Goal: Use online tool/utility: Use online tool/utility

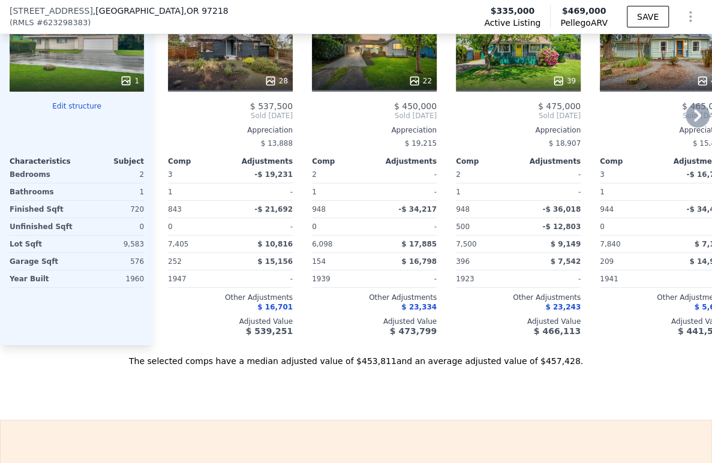
scroll to position [1329, 0]
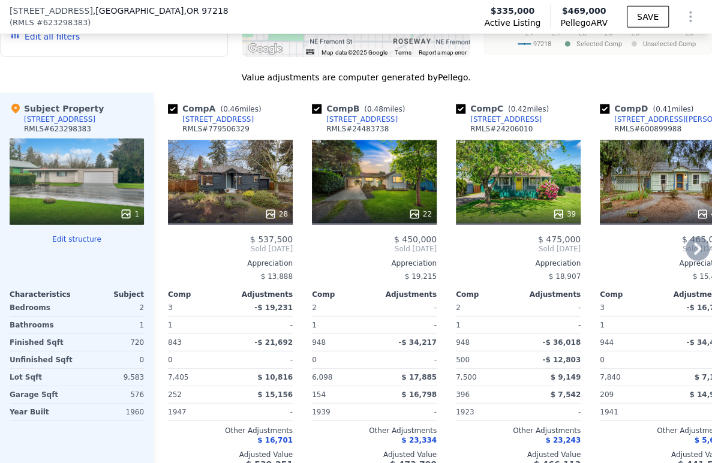
click at [686, 256] on icon at bounding box center [698, 249] width 24 height 24
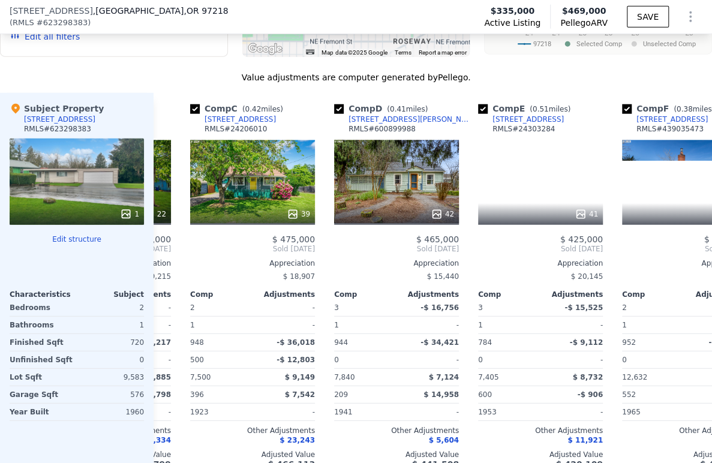
scroll to position [0, 288]
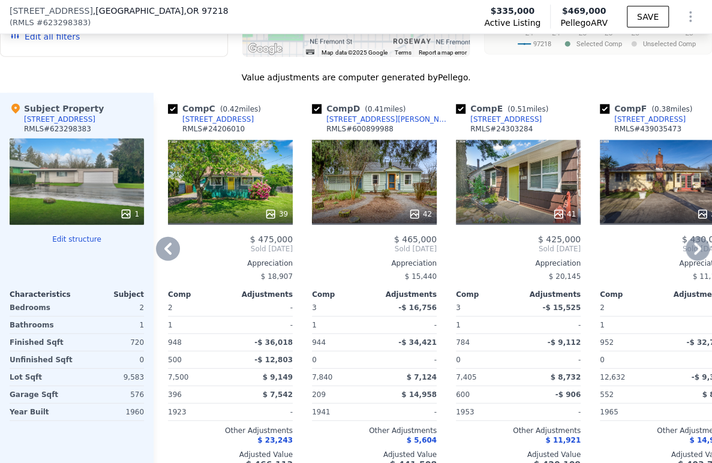
click at [686, 256] on icon at bounding box center [698, 249] width 24 height 24
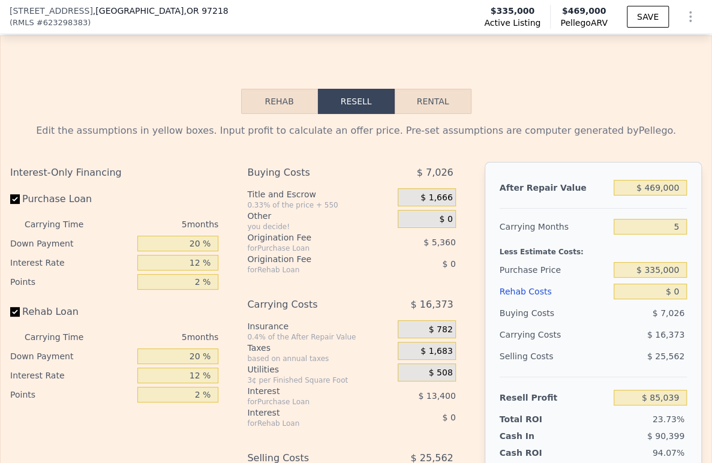
scroll to position [1863, 0]
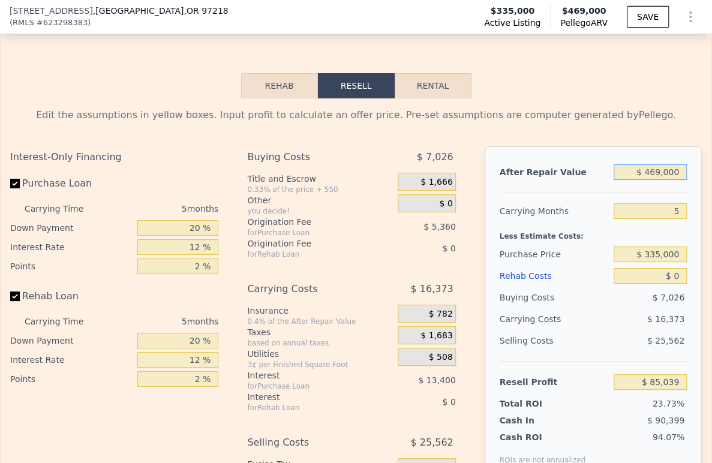
click at [650, 180] on input "$ 469,000" at bounding box center [650, 172] width 73 height 16
drag, startPoint x: 652, startPoint y: 192, endPoint x: 643, endPoint y: 191, distance: 9.6
click at [643, 180] on input "$ 469,000" at bounding box center [650, 172] width 73 height 16
type input "$ 470,000"
type input "$ 85,985"
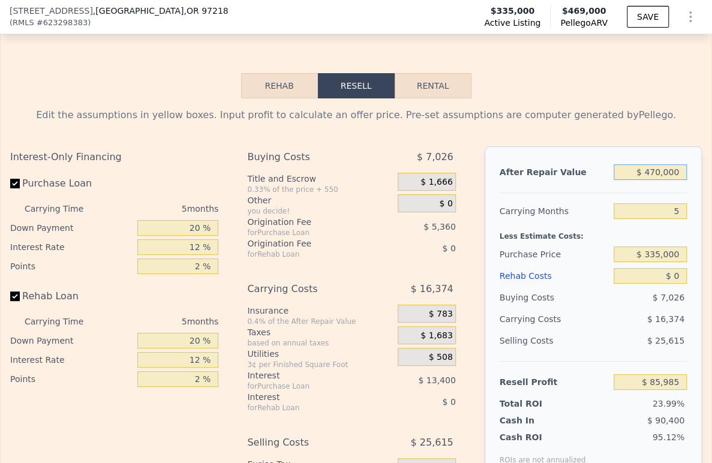
type input "$ 470,000"
drag, startPoint x: 671, startPoint y: 234, endPoint x: 660, endPoint y: 233, distance: 11.4
click at [660, 219] on input "5" at bounding box center [650, 211] width 73 height 16
type input "4"
type input "$ 89,259"
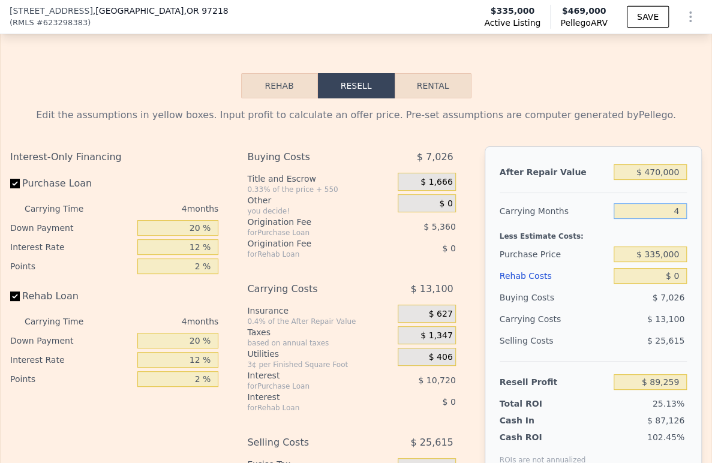
type input "4"
click at [653, 262] on input "$ 335,000" at bounding box center [650, 255] width 73 height 16
type input "$ 300,000"
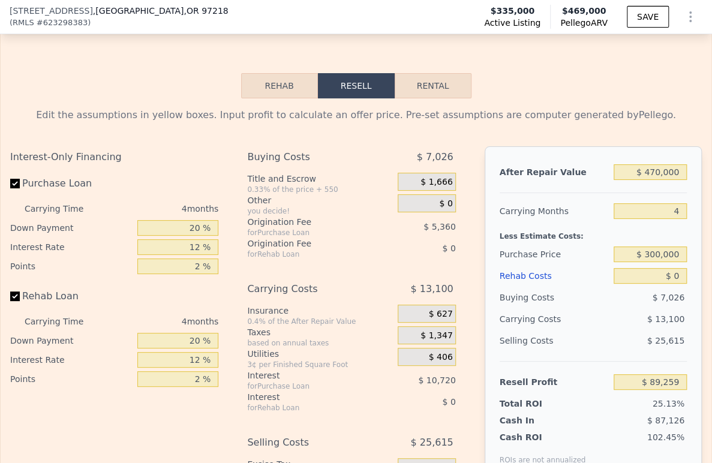
click at [604, 361] on div "Selling Costs $ 25,615" at bounding box center [593, 345] width 187 height 31
type input "$ 126,056"
drag, startPoint x: 674, startPoint y: 296, endPoint x: 635, endPoint y: 294, distance: 39.0
click at [635, 284] on input "$ 0" at bounding box center [650, 276] width 73 height 16
type input "$ 6"
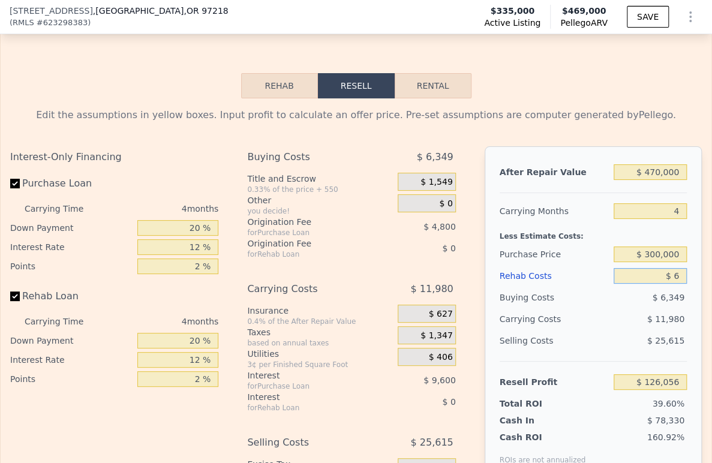
type input "$ 126,050"
type input "$ 6,000"
type input "$ 125,995"
type input "$ 60,000"
type input "$ 63,176"
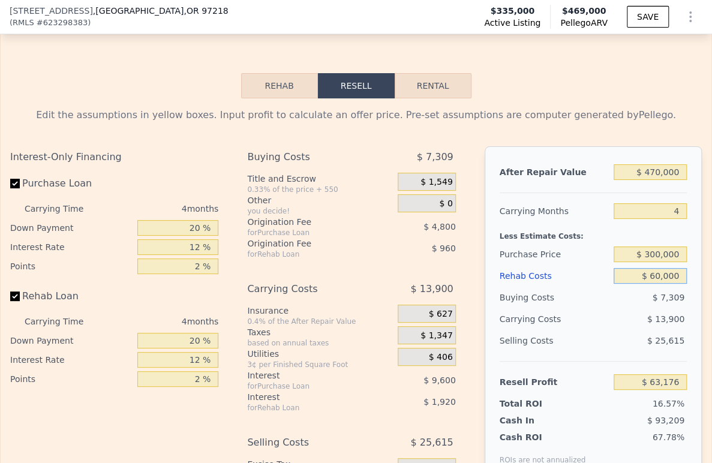
scroll to position [1996, 0]
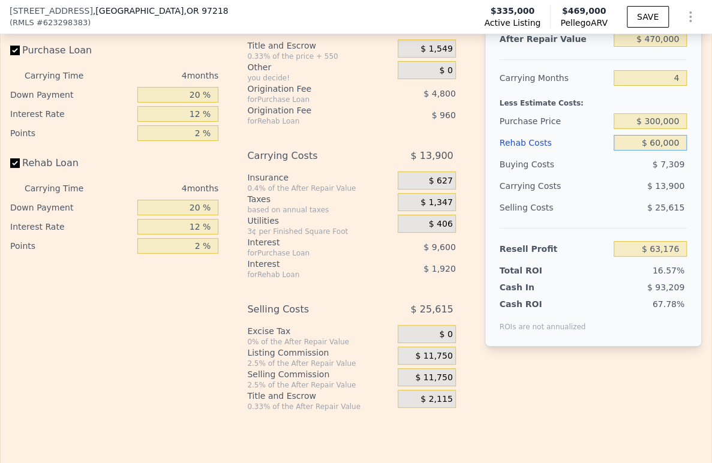
type input "$ 60,000"
click at [433, 362] on span "$ 11,750" at bounding box center [433, 356] width 37 height 11
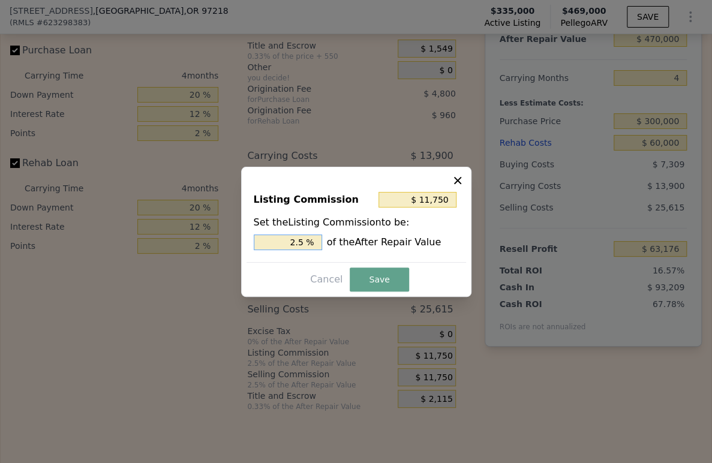
drag, startPoint x: 298, startPoint y: 243, endPoint x: 288, endPoint y: 241, distance: 10.5
click at [288, 241] on input "2.5 %" at bounding box center [288, 243] width 68 height 16
type input "$ 7,050"
type input "1.5 %"
click at [385, 288] on button "Save" at bounding box center [379, 280] width 59 height 24
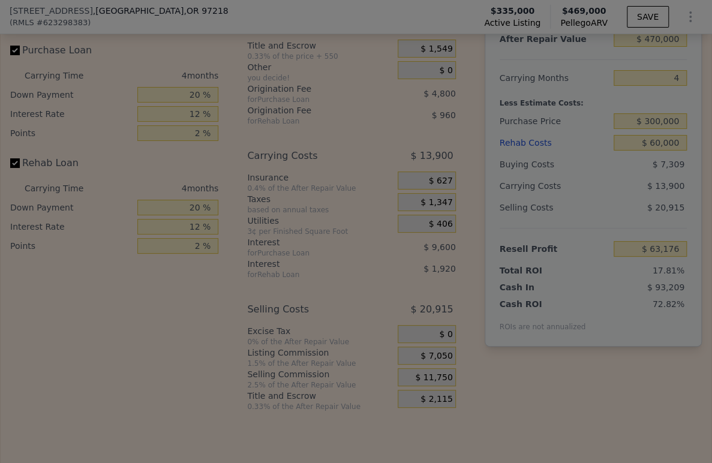
type input "$ 67,876"
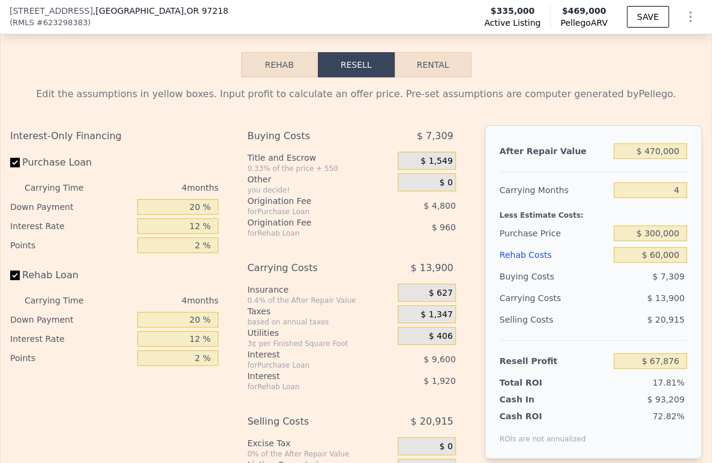
scroll to position [1863, 0]
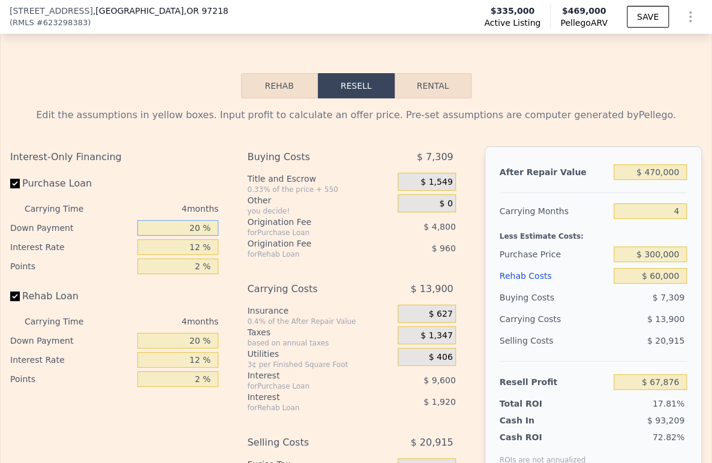
click at [190, 236] on input "20 %" at bounding box center [178, 228] width 82 height 16
type input "1 %"
type input "$ 64,456"
type input "10 %"
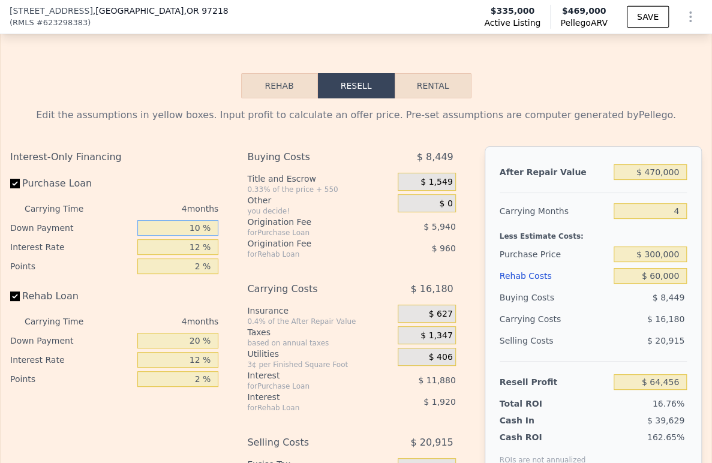
type input "$ 66,076"
type input "10 %"
click at [189, 255] on input "12 %" at bounding box center [178, 247] width 82 height 16
type input "1 %"
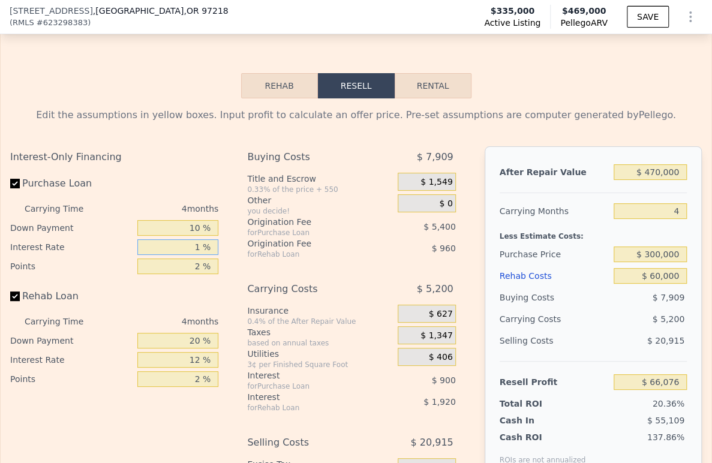
type input "$ 75,976"
type input "1.5 %"
type input "$ 75,524"
click at [194, 274] on input "2 %" at bounding box center [178, 267] width 82 height 16
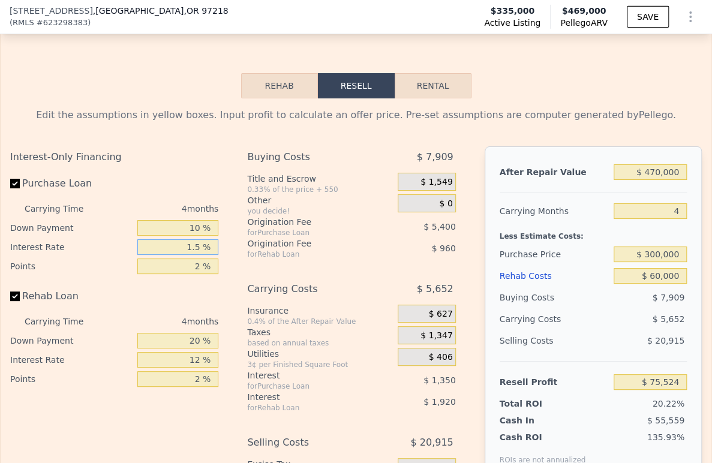
click at [191, 255] on input "1.5 %" at bounding box center [178, 247] width 82 height 16
type input "9 %"
type input "$ 68,776"
type input "9 %"
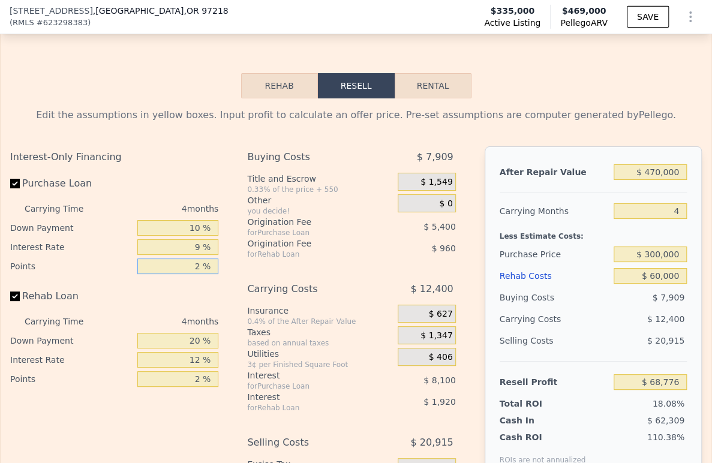
click at [207, 274] on input "2 %" at bounding box center [178, 267] width 82 height 16
click at [195, 274] on input "2 %" at bounding box center [178, 267] width 82 height 16
click at [194, 274] on input "2 %" at bounding box center [178, 267] width 82 height 16
type input "1. %"
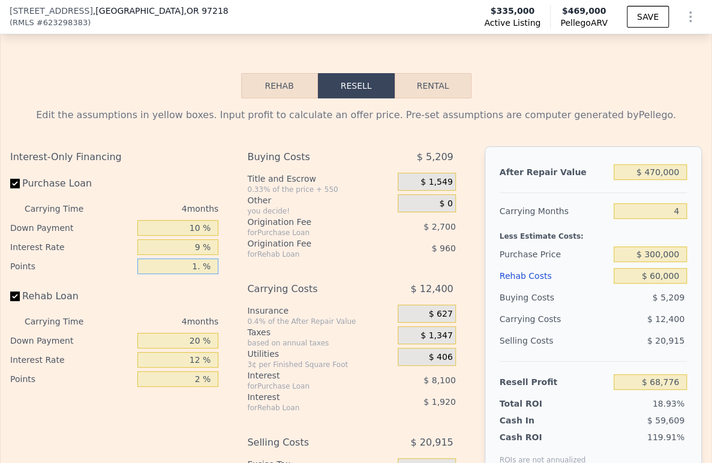
type input "$ 71,476"
type input "1.5 %"
type input "$ 70,126"
type input "1.5 %"
click at [178, 349] on input "20 %" at bounding box center [178, 341] width 82 height 16
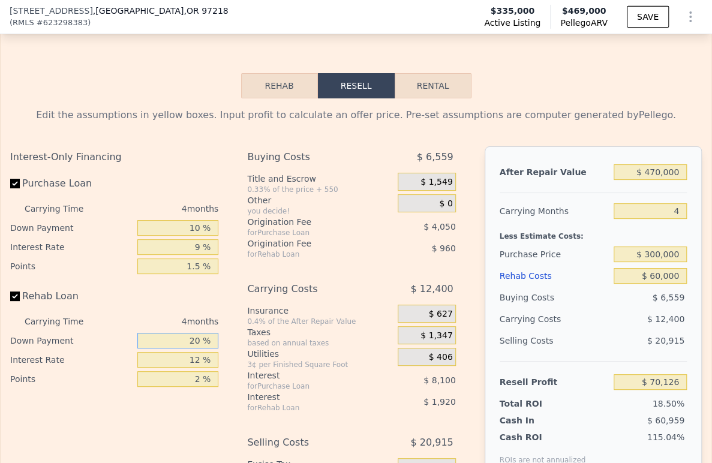
click at [178, 349] on input "20 %" at bounding box center [178, 341] width 82 height 16
click at [182, 349] on input "20 %" at bounding box center [178, 341] width 82 height 16
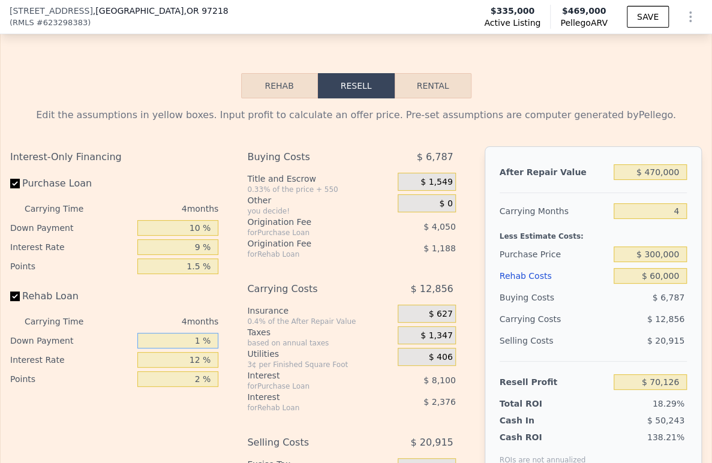
type input "10 %"
type input "$ 69,766"
type input "10 %"
click at [187, 368] on input "12 %" at bounding box center [178, 360] width 82 height 16
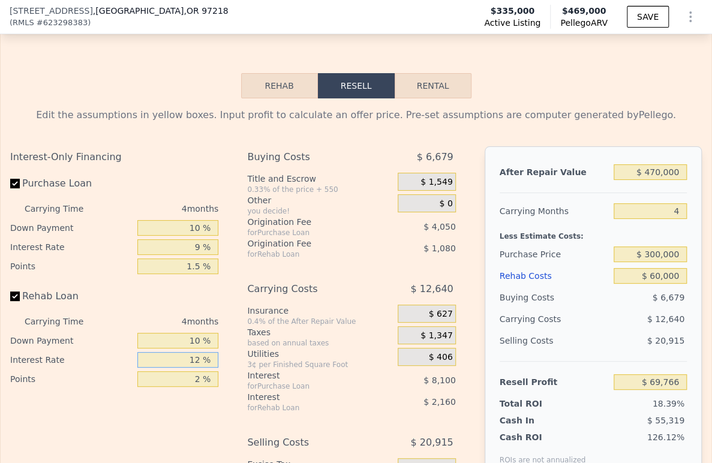
click at [187, 368] on input "12 %" at bounding box center [178, 360] width 82 height 16
type input "9 %"
type input "$ 70,306"
type input "9 %"
click at [192, 387] on input "2 %" at bounding box center [178, 379] width 82 height 16
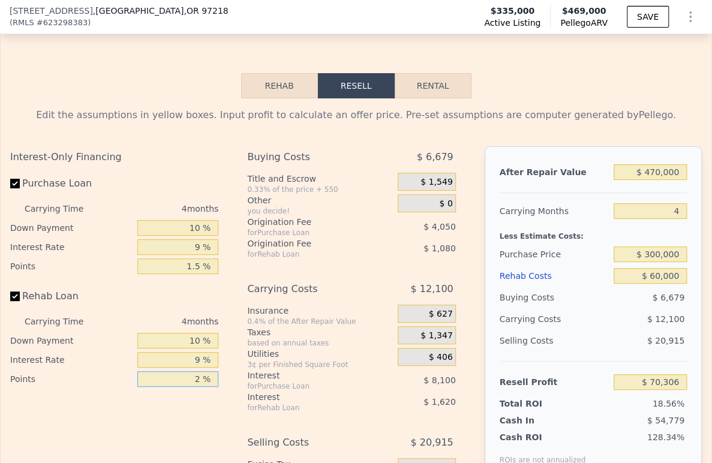
click at [192, 387] on input "2 %" at bounding box center [178, 379] width 82 height 16
type input "1. %"
type input "$ 70,846"
type input "1.5 %"
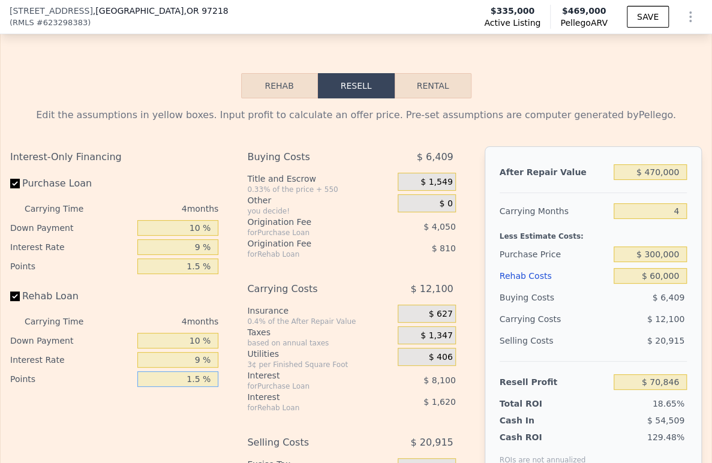
type input "$ 70,576"
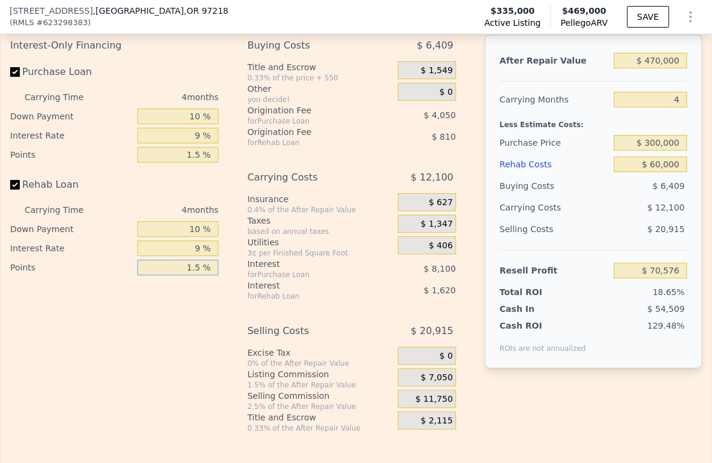
scroll to position [1996, 0]
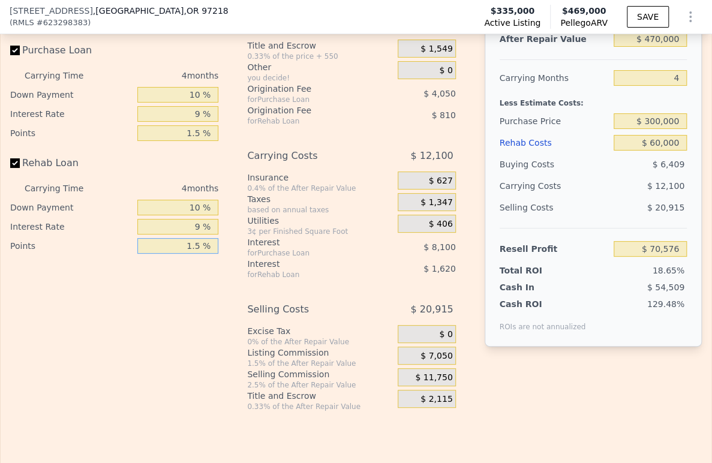
type input "1.5 %"
click at [430, 362] on span "$ 7,050" at bounding box center [437, 356] width 32 height 11
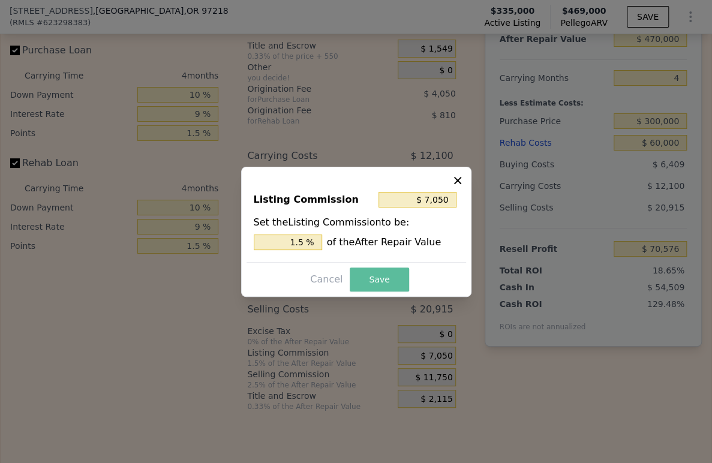
click at [358, 278] on button "Save" at bounding box center [379, 280] width 59 height 24
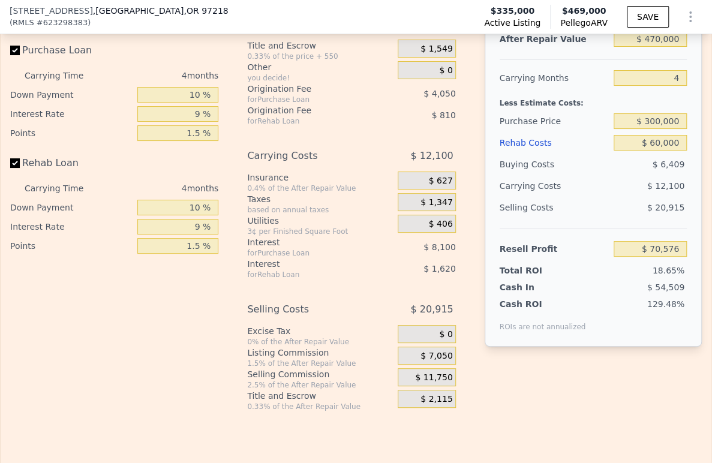
click at [440, 340] on span "$ 0" at bounding box center [445, 334] width 13 height 11
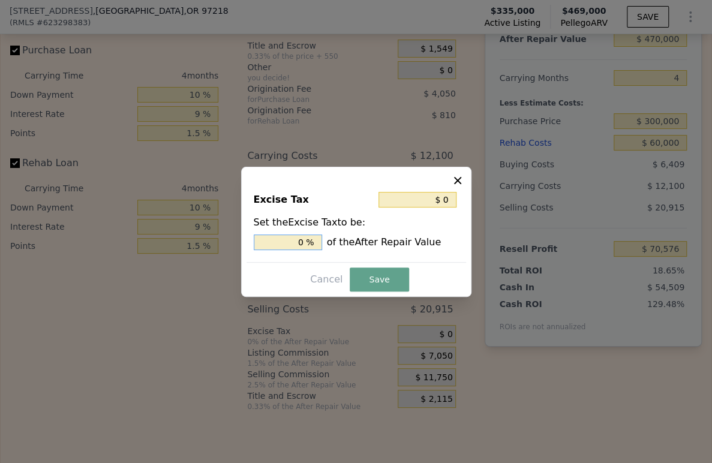
drag, startPoint x: 307, startPoint y: 244, endPoint x: 287, endPoint y: 241, distance: 20.1
click at [287, 241] on input "0 %" at bounding box center [288, 243] width 68 height 16
type input "$ 47,000"
type input "10 %"
type input "$ 4,700"
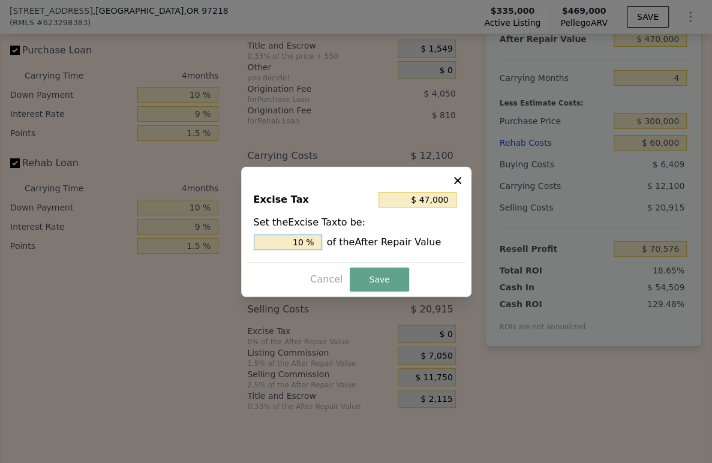
type input "1.0 %"
type input "$ 7,520"
click at [306, 247] on input "1.60 %" at bounding box center [288, 243] width 68 height 16
type input "1.6 %"
click at [365, 280] on button "Save" at bounding box center [379, 280] width 59 height 24
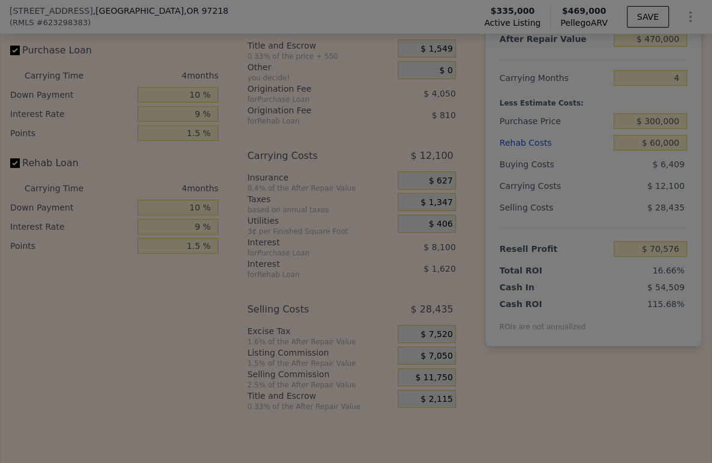
type input "$ 63,056"
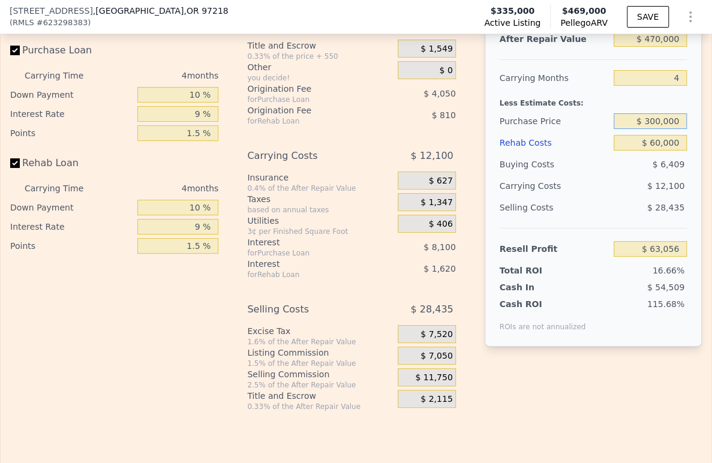
click at [661, 129] on input "$ 300,000" at bounding box center [650, 121] width 73 height 16
type input "$ 280,000"
click at [583, 197] on div "$ 12,100" at bounding box center [629, 186] width 115 height 22
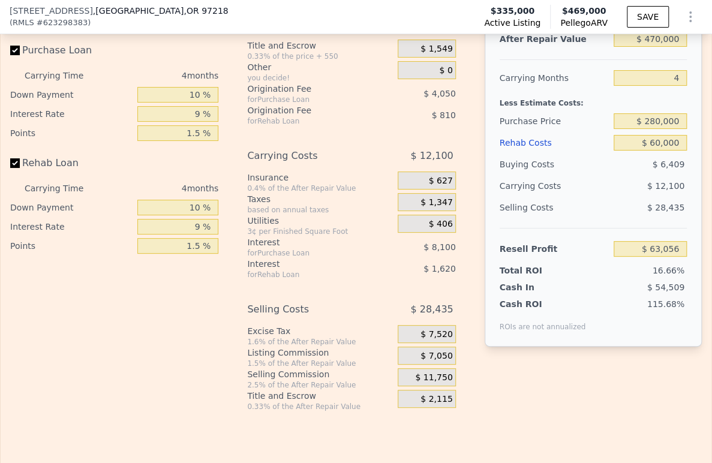
type input "$ 83,933"
drag, startPoint x: 653, startPoint y: 139, endPoint x: 643, endPoint y: 141, distance: 11.1
click at [643, 129] on input "$ 280,000" at bounding box center [650, 121] width 73 height 16
type input "$ 230,000"
click at [587, 218] on div "Selling Costs" at bounding box center [555, 208] width 110 height 22
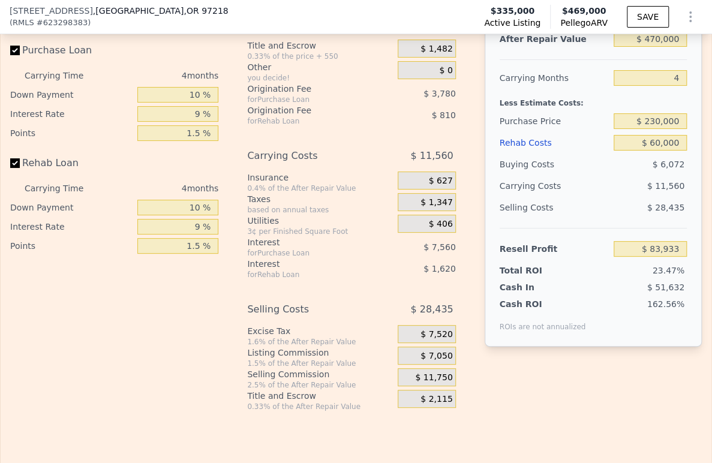
type input "$ 136,122"
click at [622, 218] on div "$ 28,435" at bounding box center [650, 208] width 73 height 22
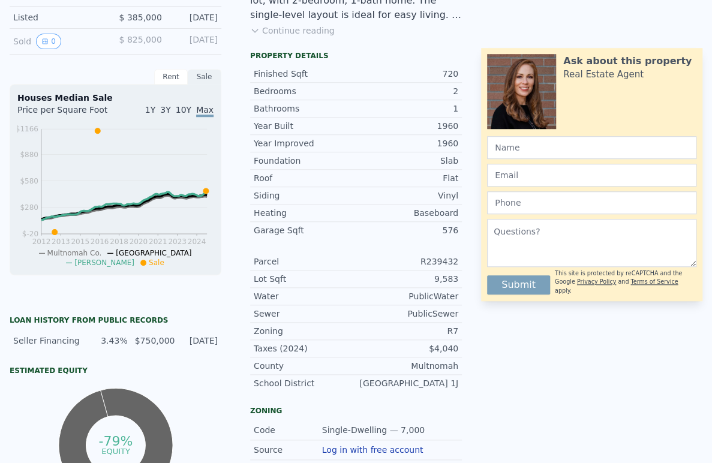
scroll to position [0, 0]
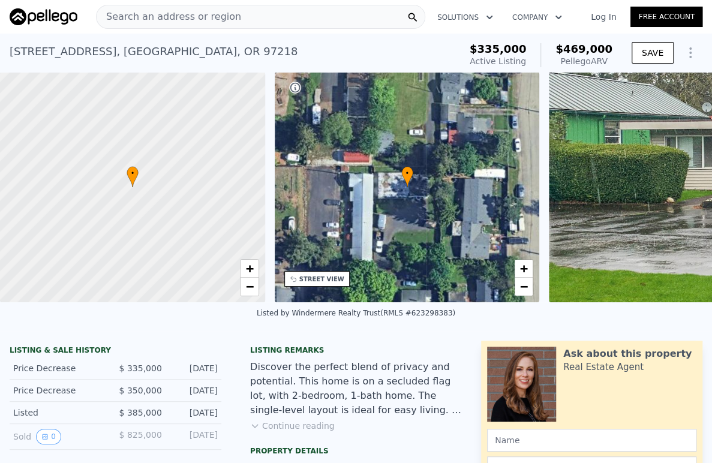
click at [269, 14] on div "Search an address or region" at bounding box center [260, 17] width 329 height 24
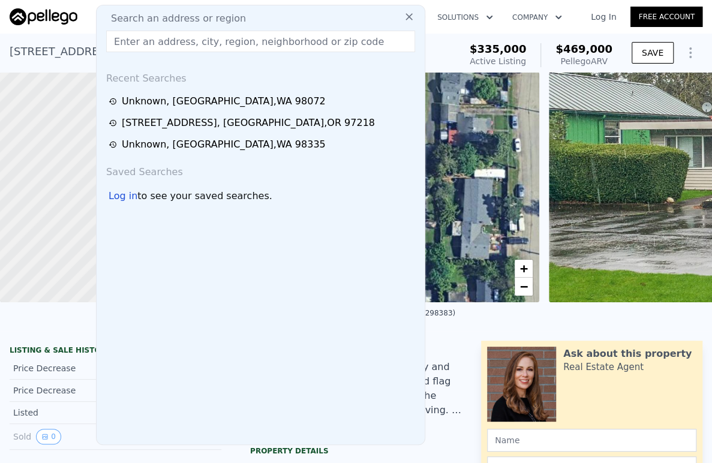
click at [278, 41] on input "text" at bounding box center [260, 42] width 309 height 22
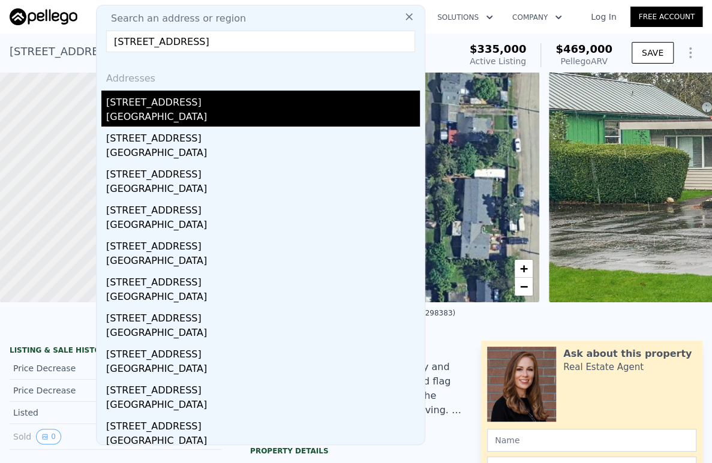
type input "[STREET_ADDRESS]"
click at [227, 100] on div "[STREET_ADDRESS]" at bounding box center [263, 100] width 314 height 19
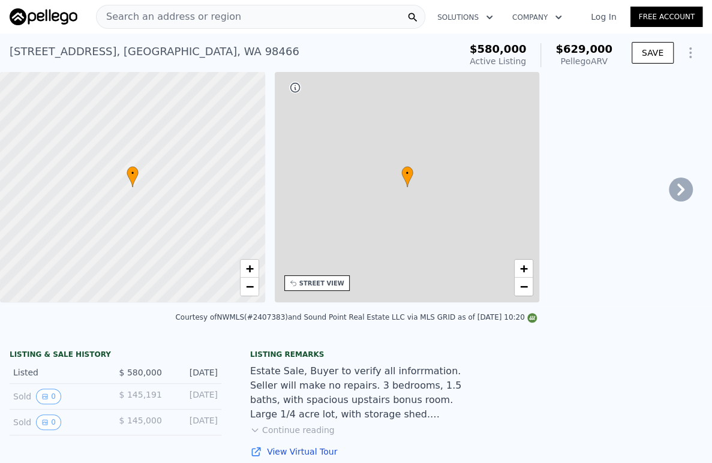
type input "3"
type input "4"
type input "1.75"
type input "2.5"
type input "1168"
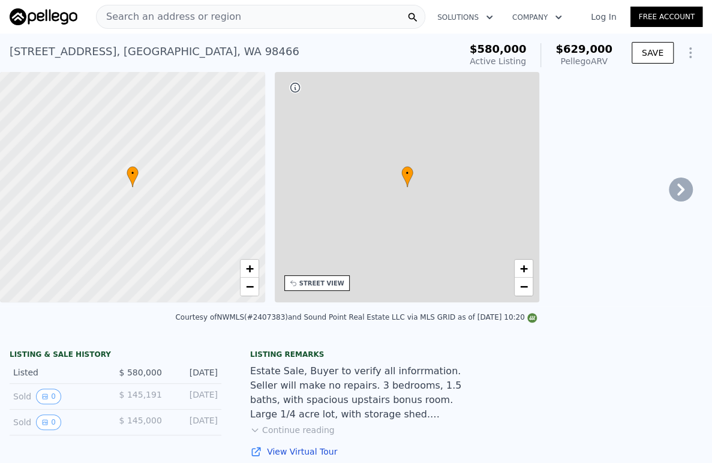
type input "2125"
type input "8400"
type input "17859"
type input "$ 629,000"
type input "5"
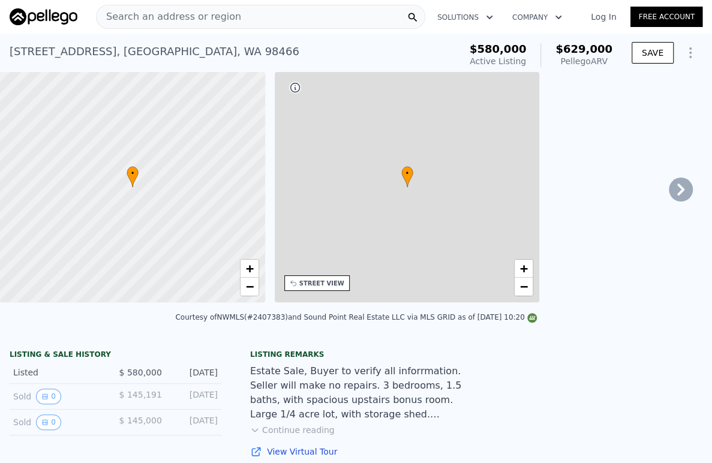
type input "$ 0"
type input "-$ 33,145"
